Goal: Task Accomplishment & Management: Use online tool/utility

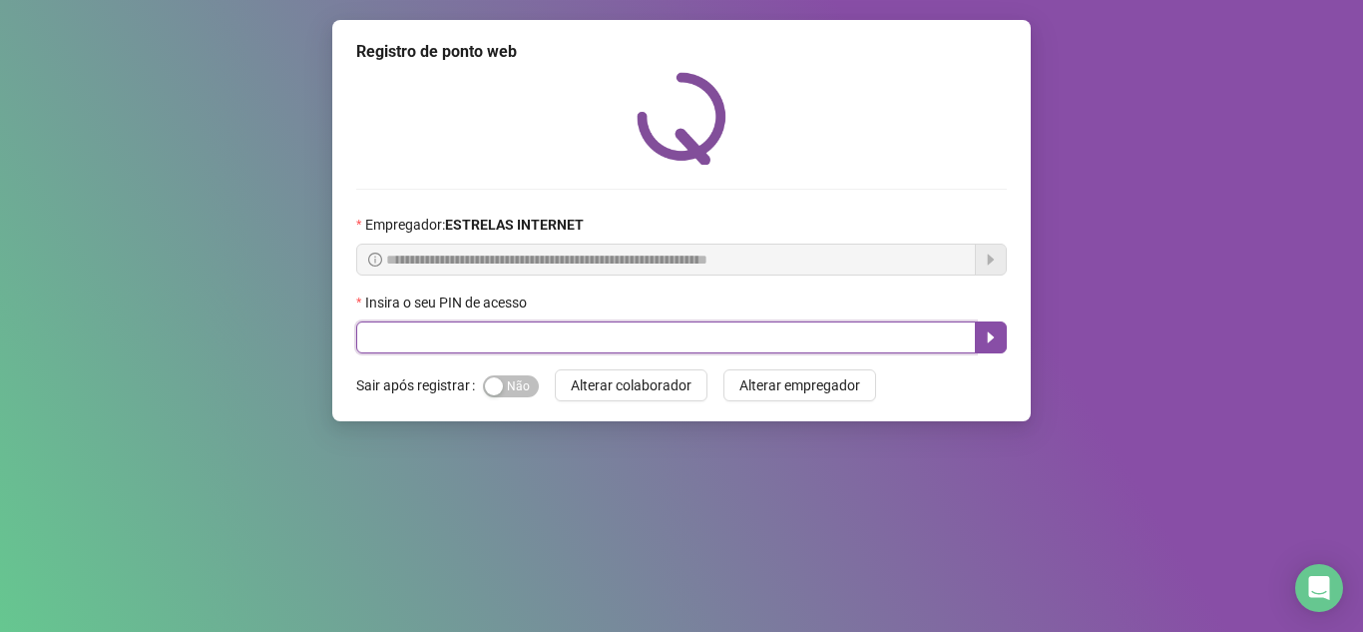
click at [726, 344] on input "text" at bounding box center [666, 337] width 620 height 32
type input "*****"
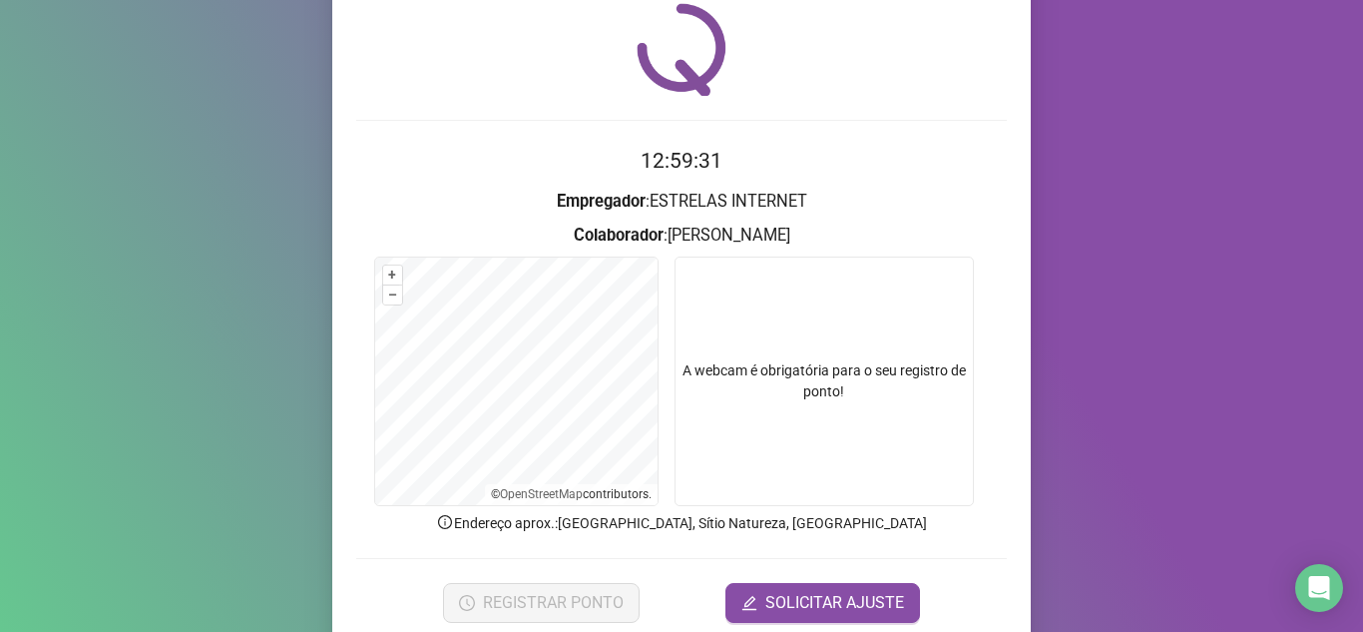
scroll to position [148, 0]
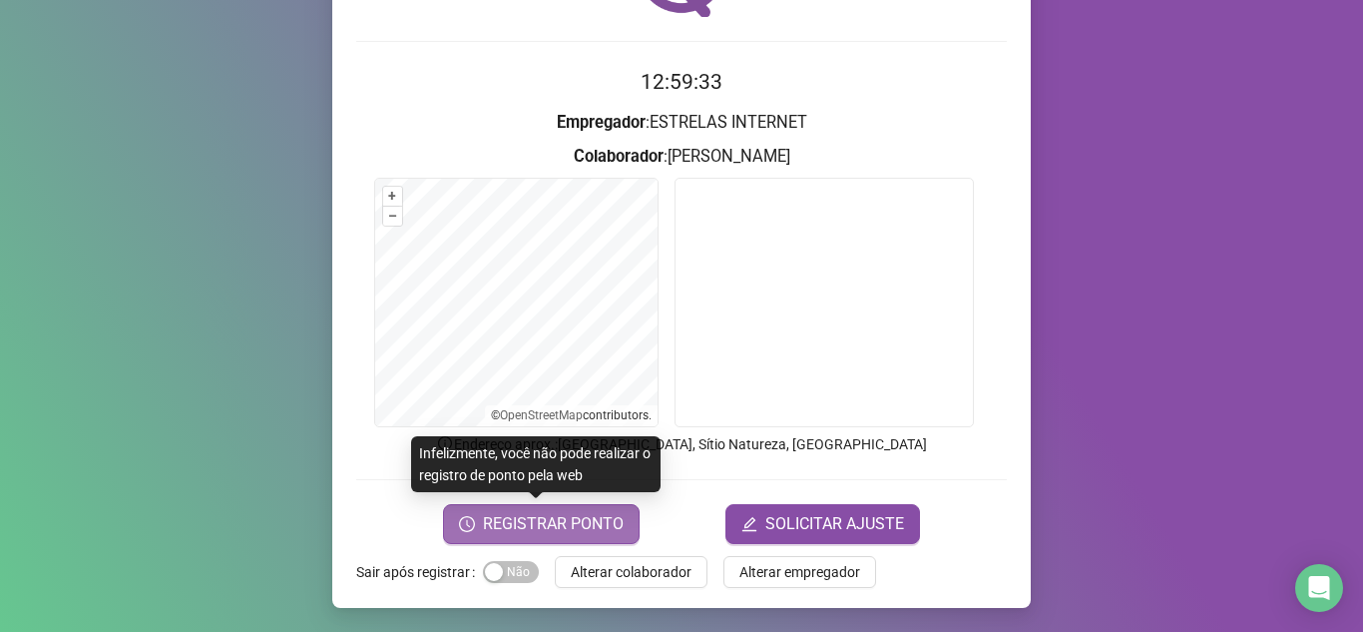
click at [605, 521] on span "REGISTRAR PONTO" at bounding box center [553, 524] width 141 height 24
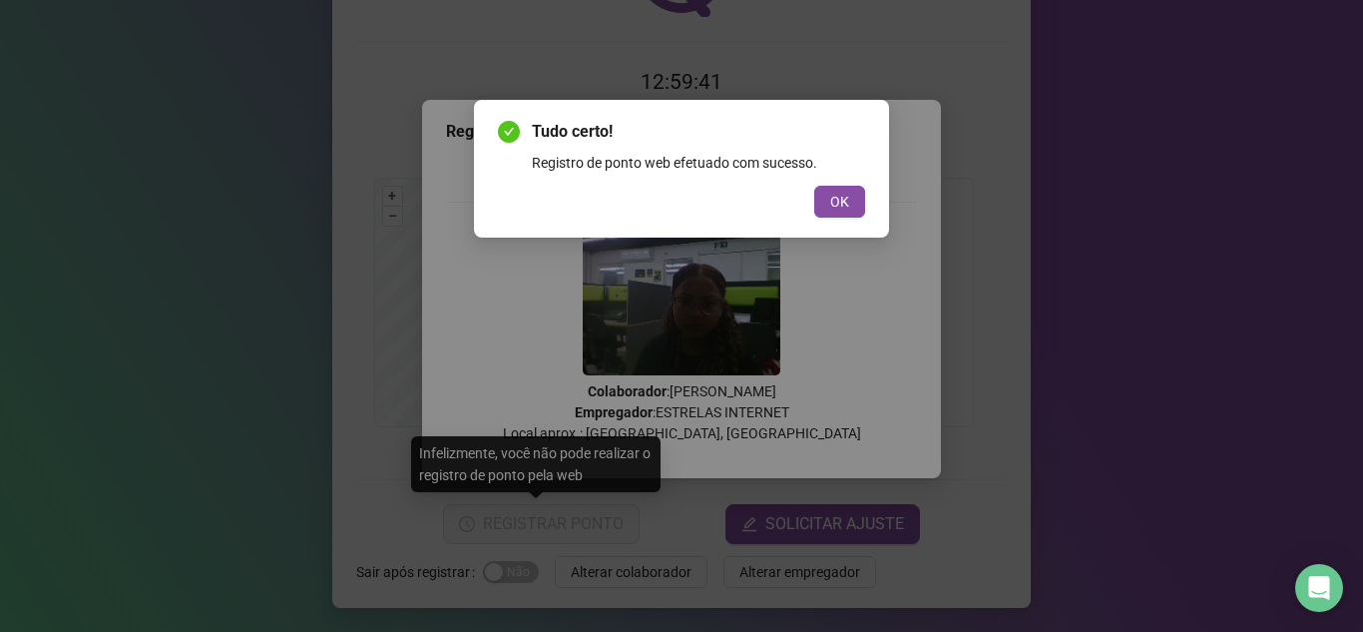
click at [840, 211] on span "OK" at bounding box center [839, 202] width 19 height 22
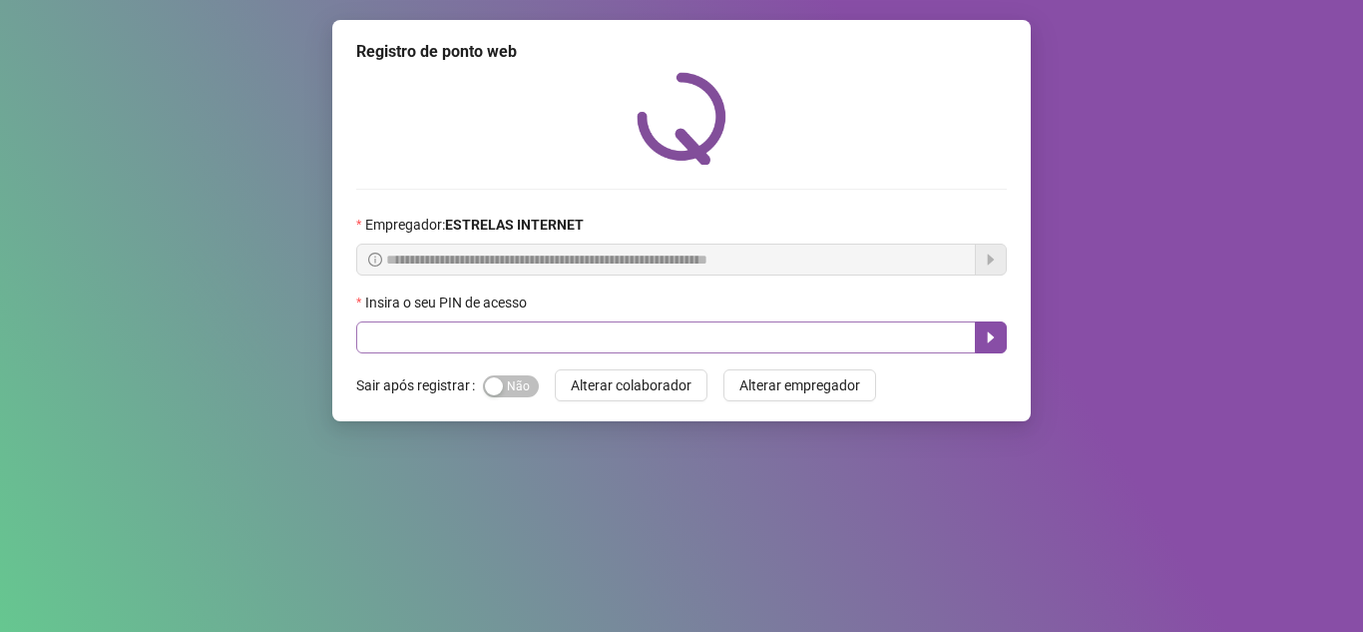
drag, startPoint x: 676, startPoint y: 317, endPoint x: 694, endPoint y: 334, distance: 24.7
click at [694, 334] on div "Insira o seu PIN de acesso" at bounding box center [681, 322] width 651 height 62
click at [694, 334] on input "text" at bounding box center [666, 337] width 620 height 32
type input "*****"
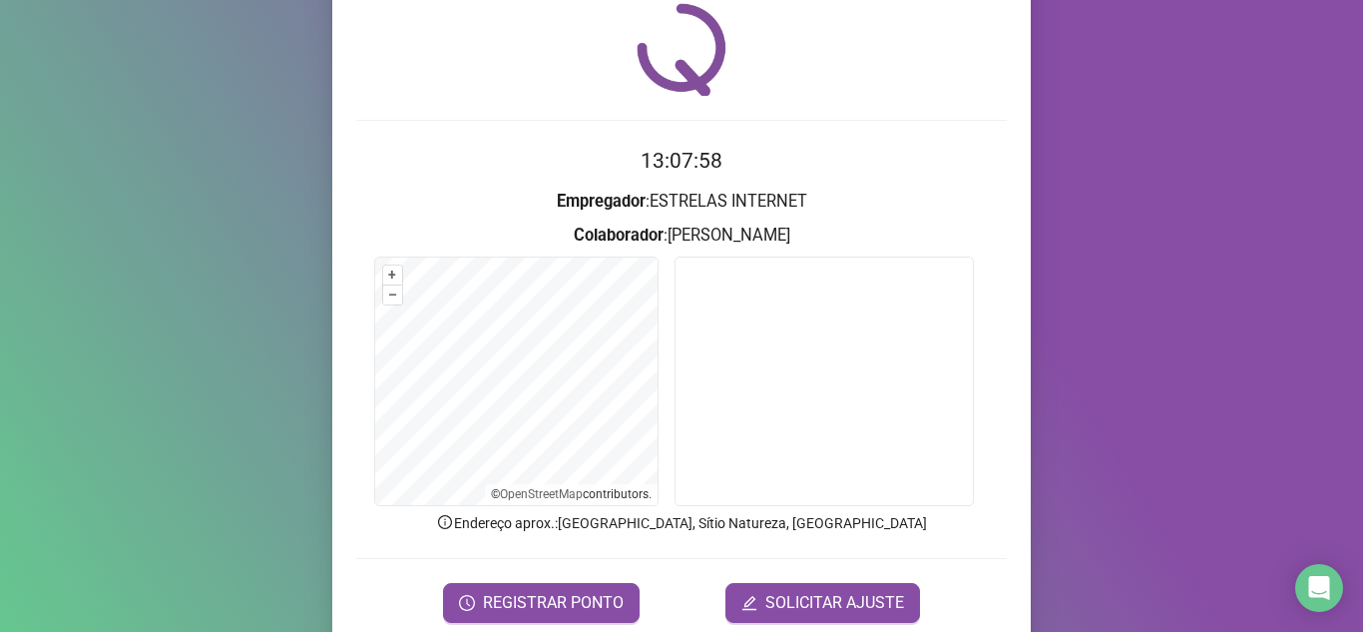
scroll to position [148, 0]
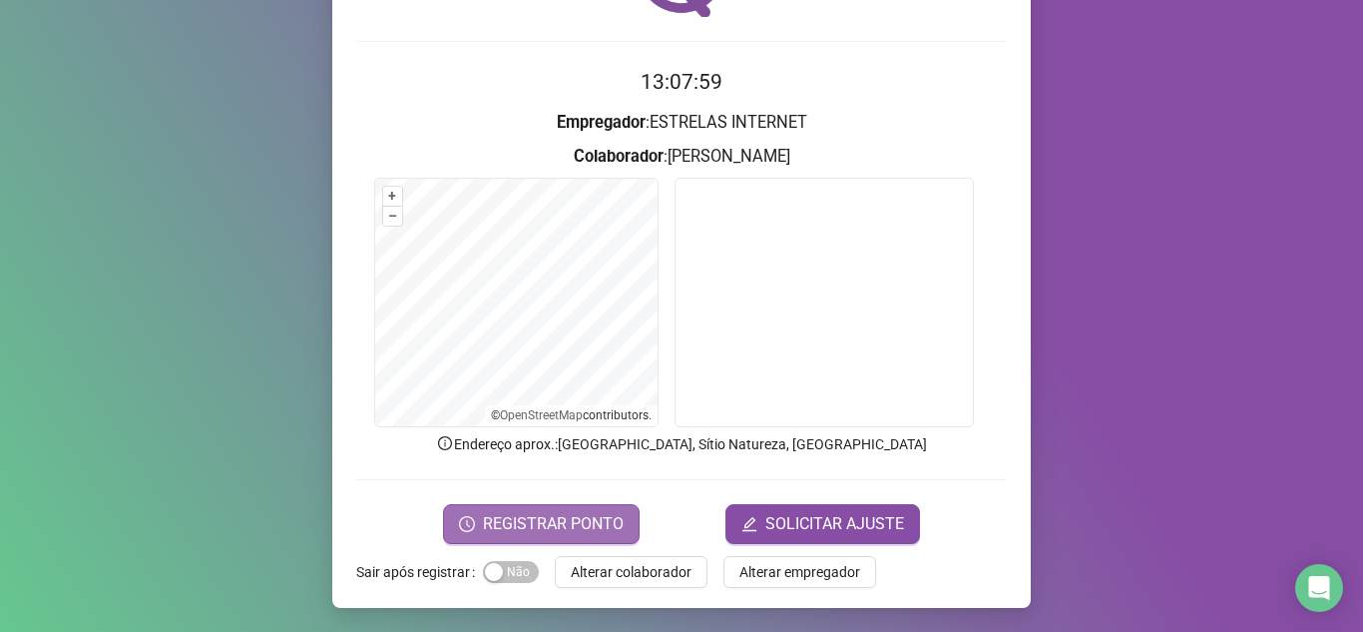
click at [561, 528] on span "REGISTRAR PONTO" at bounding box center [553, 524] width 141 height 24
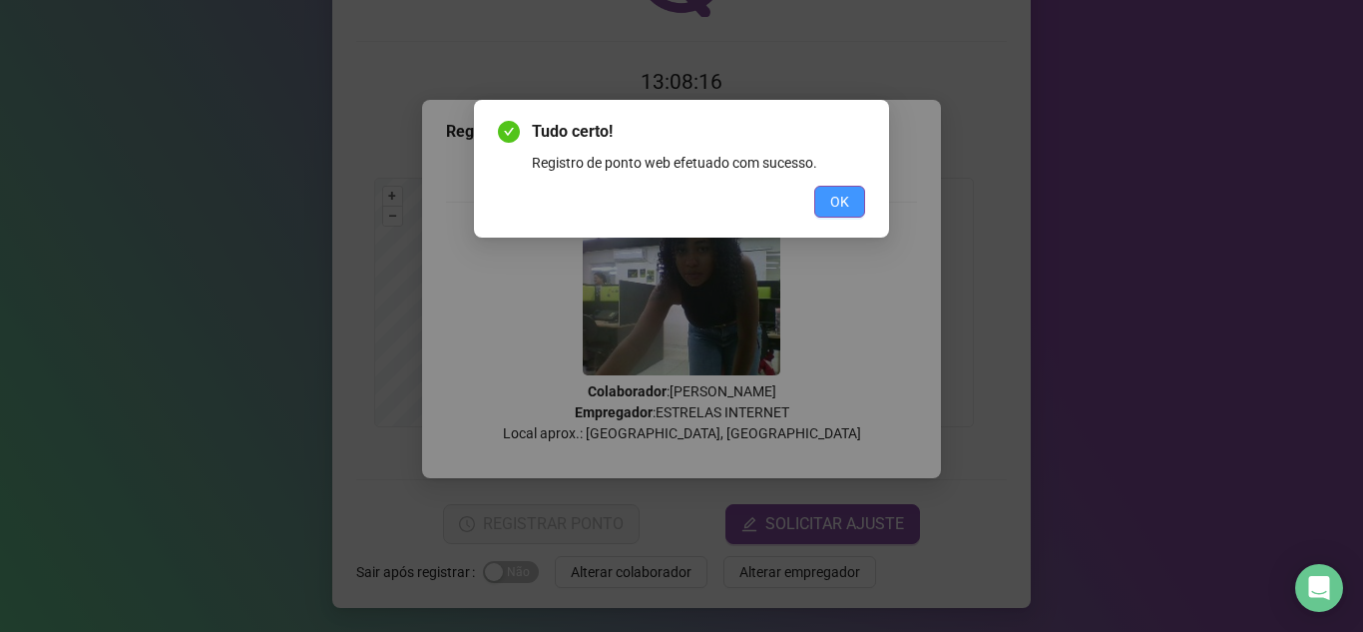
click at [826, 210] on button "OK" at bounding box center [839, 202] width 51 height 32
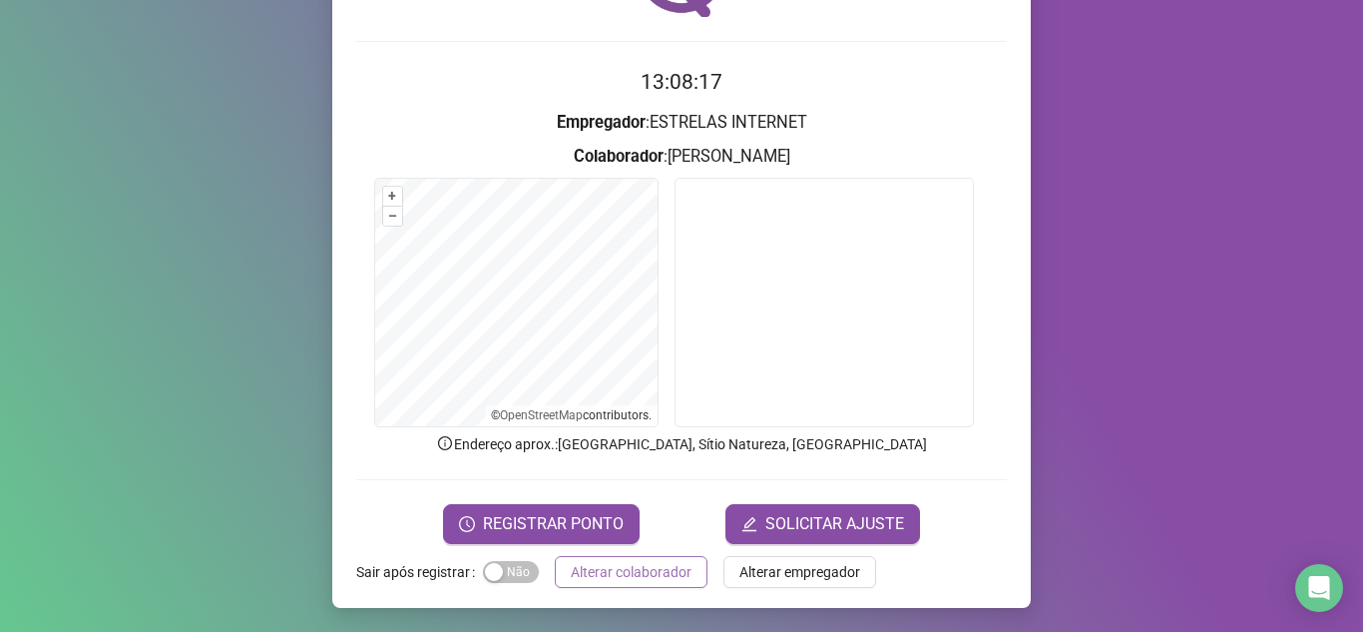
click at [637, 562] on span "Alterar colaborador" at bounding box center [631, 572] width 121 height 22
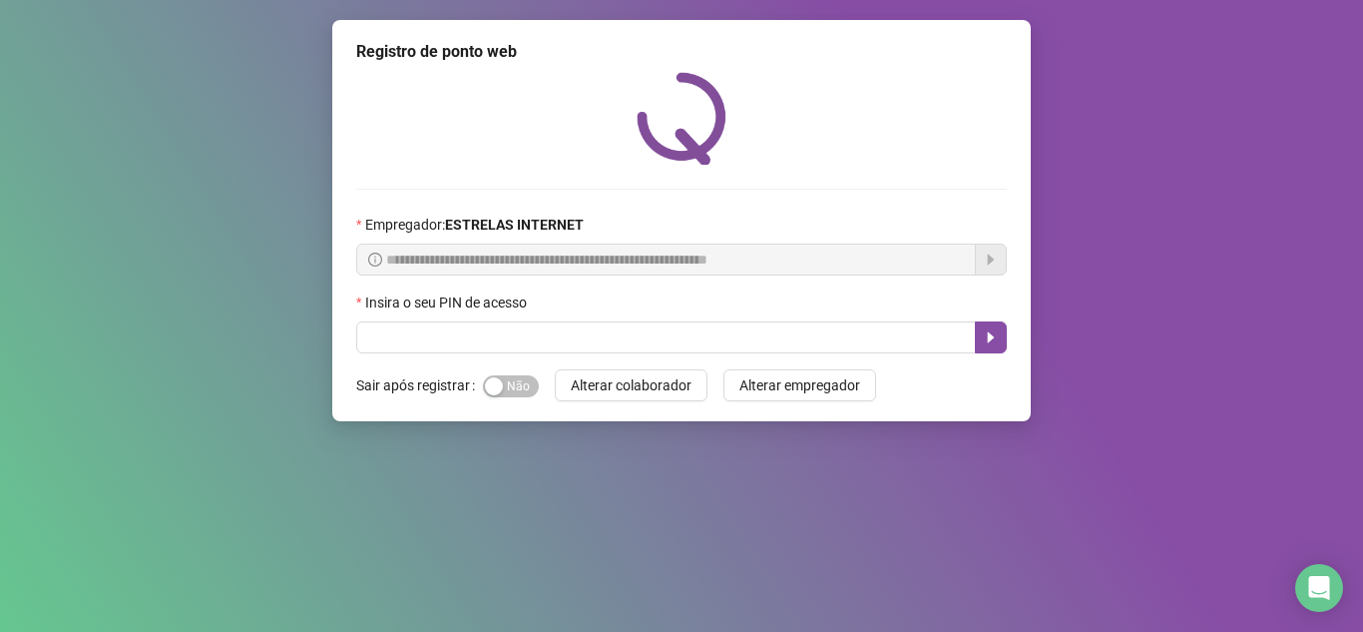
scroll to position [0, 0]
